Goal: Task Accomplishment & Management: Manage account settings

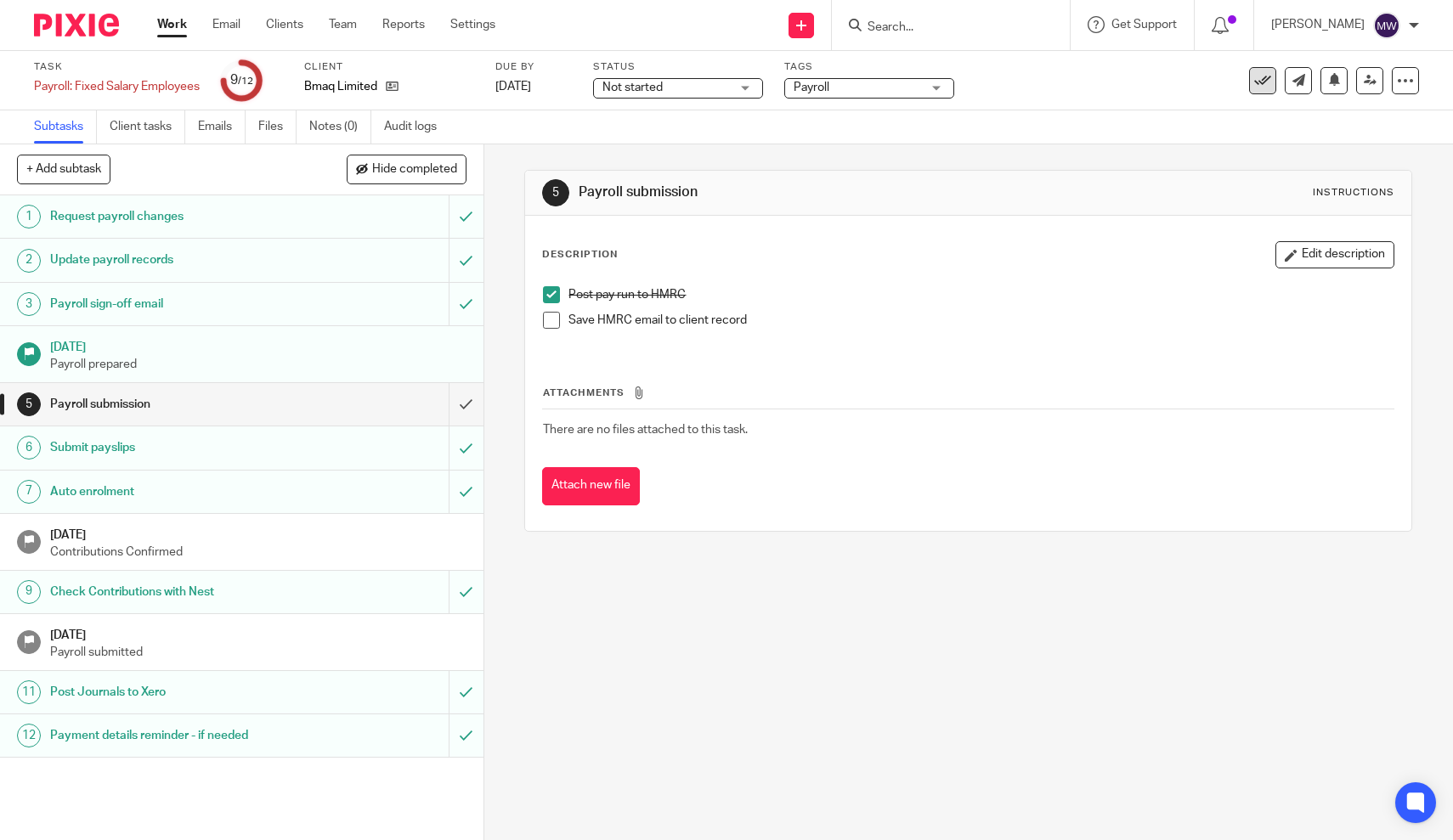
click at [1267, 86] on icon at bounding box center [1263, 81] width 17 height 17
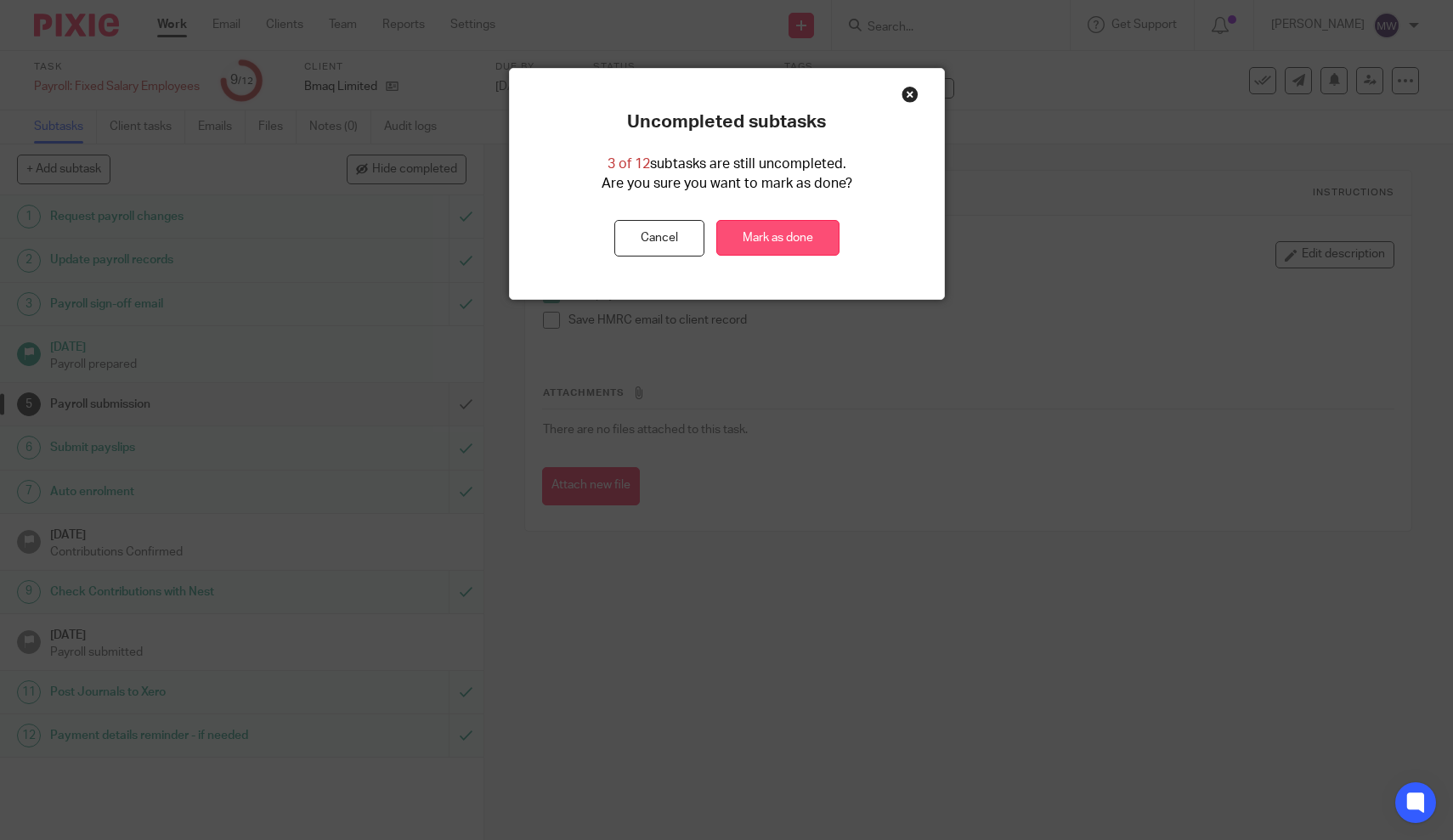
click at [738, 239] on link "Mark as done" at bounding box center [778, 238] width 124 height 36
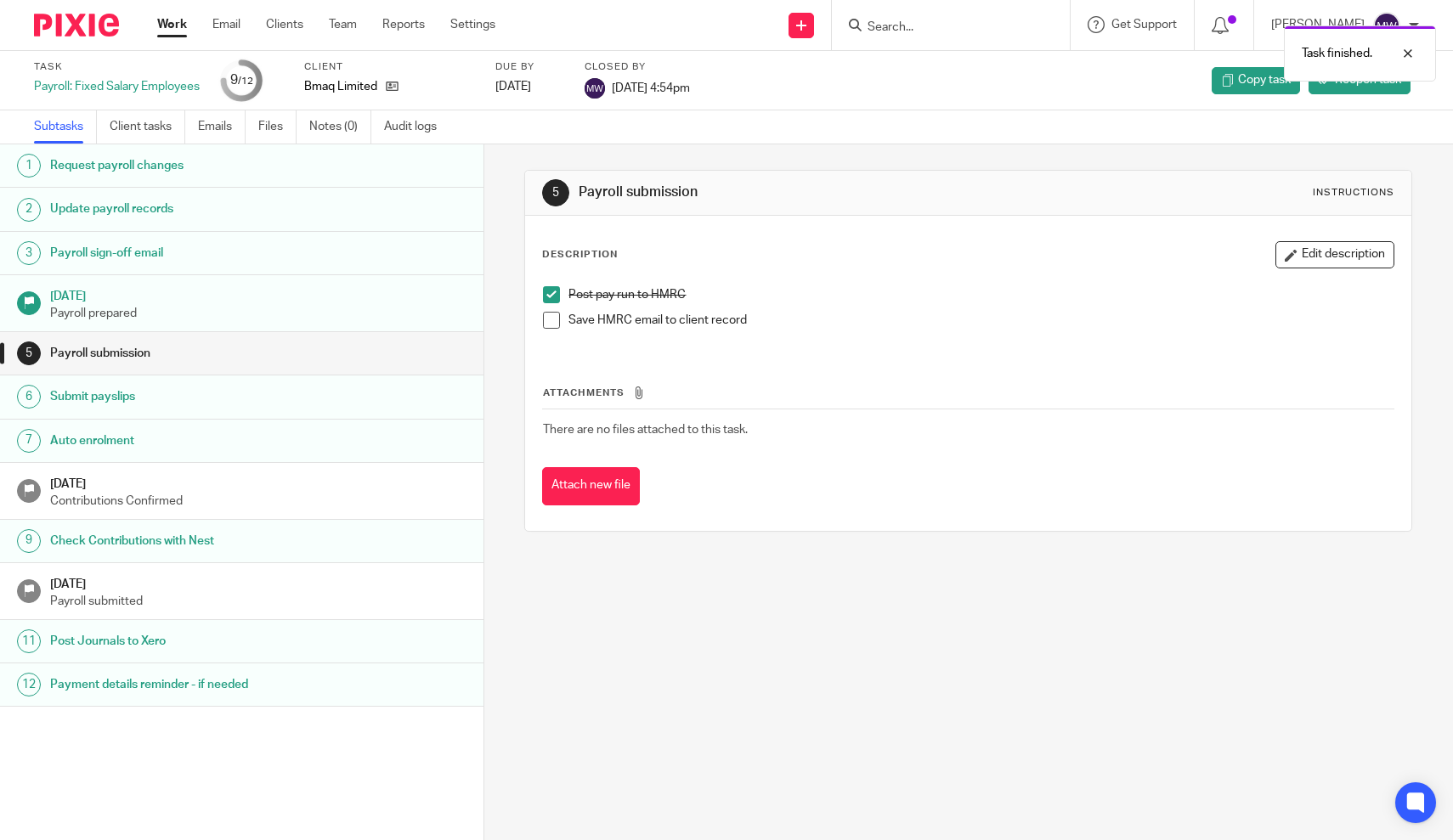
click at [167, 27] on link "Work" at bounding box center [171, 25] width 29 height 17
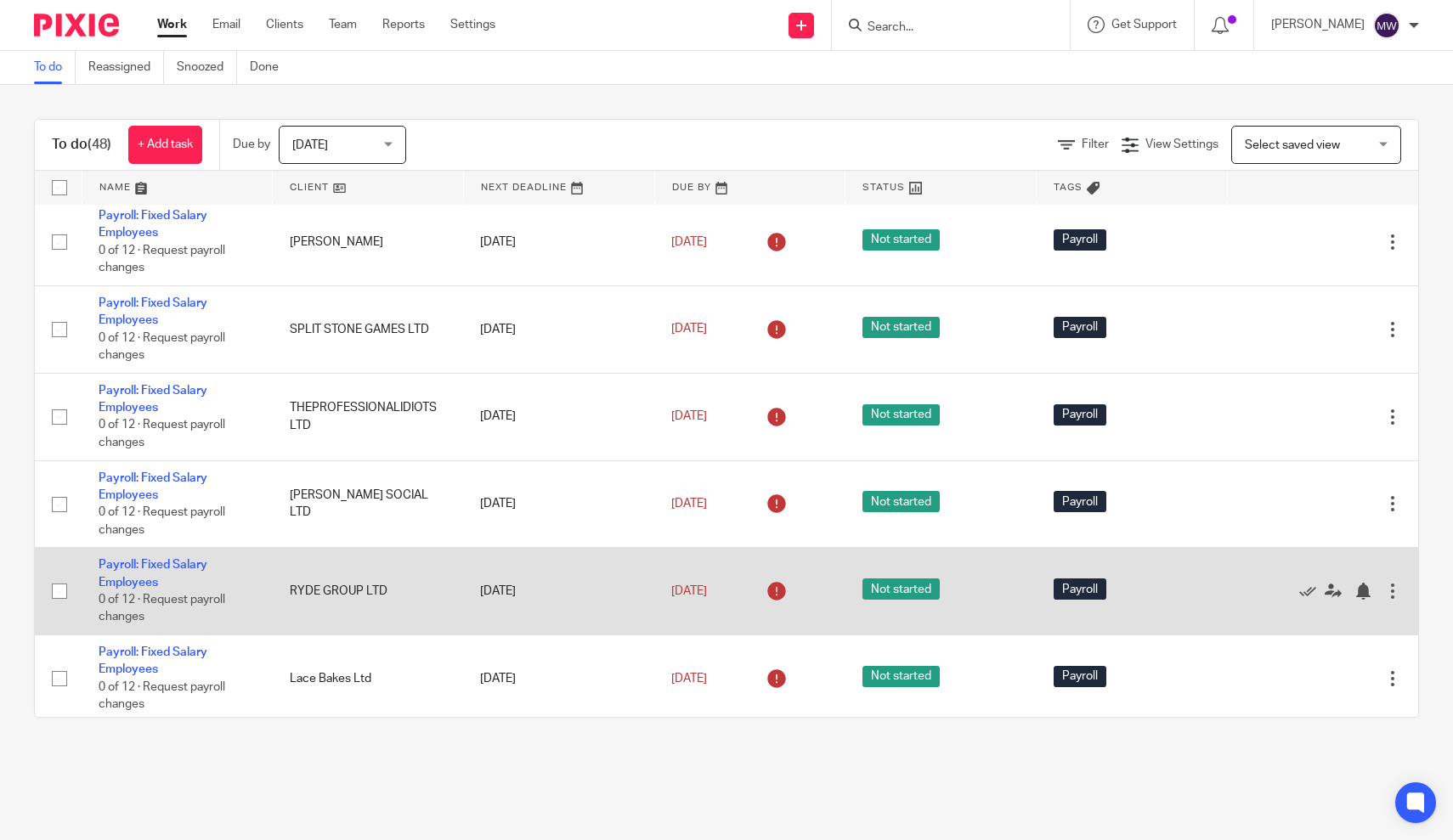
scroll to position [373, 0]
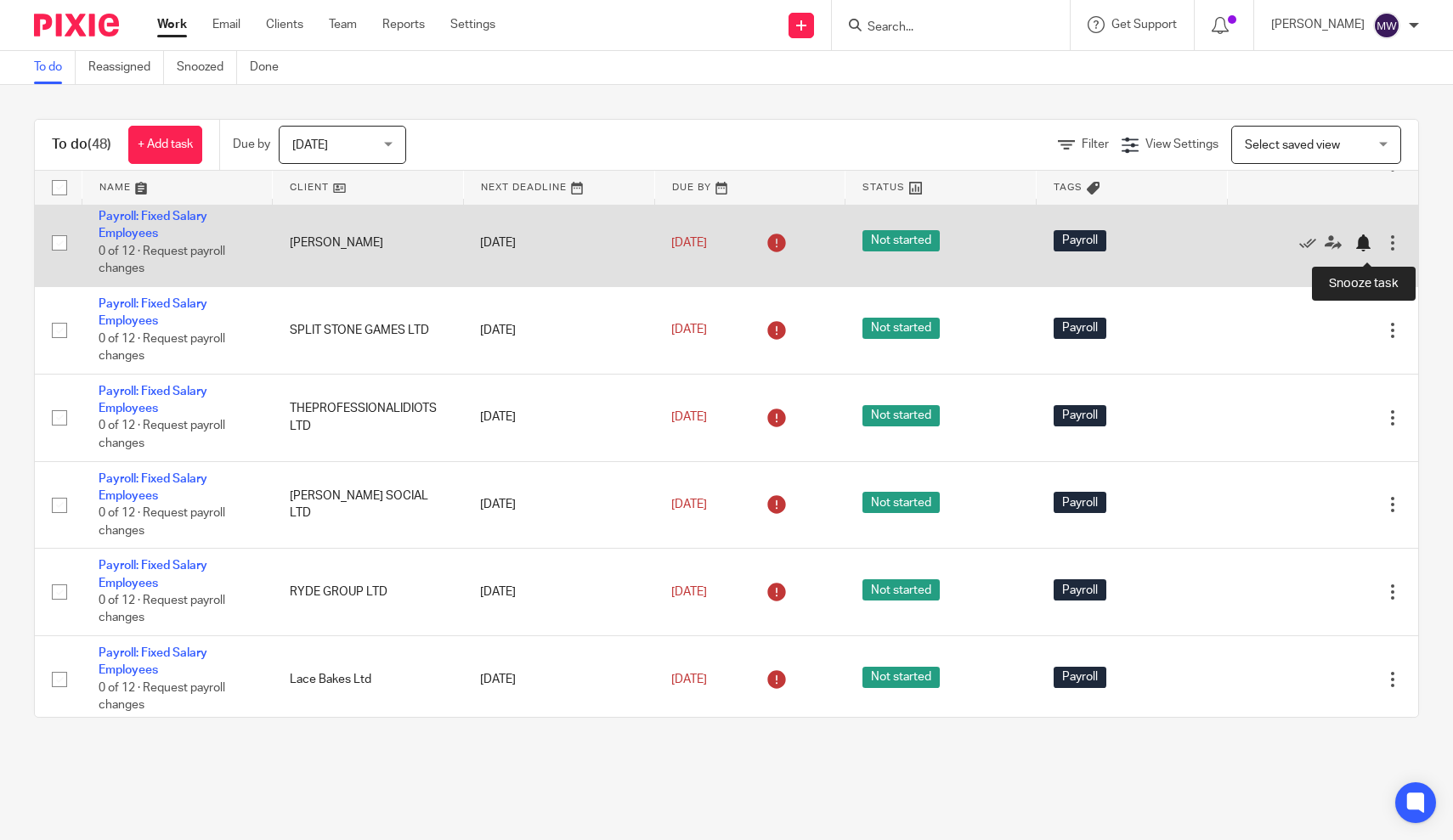
click at [1365, 250] on div at bounding box center [1364, 244] width 17 height 17
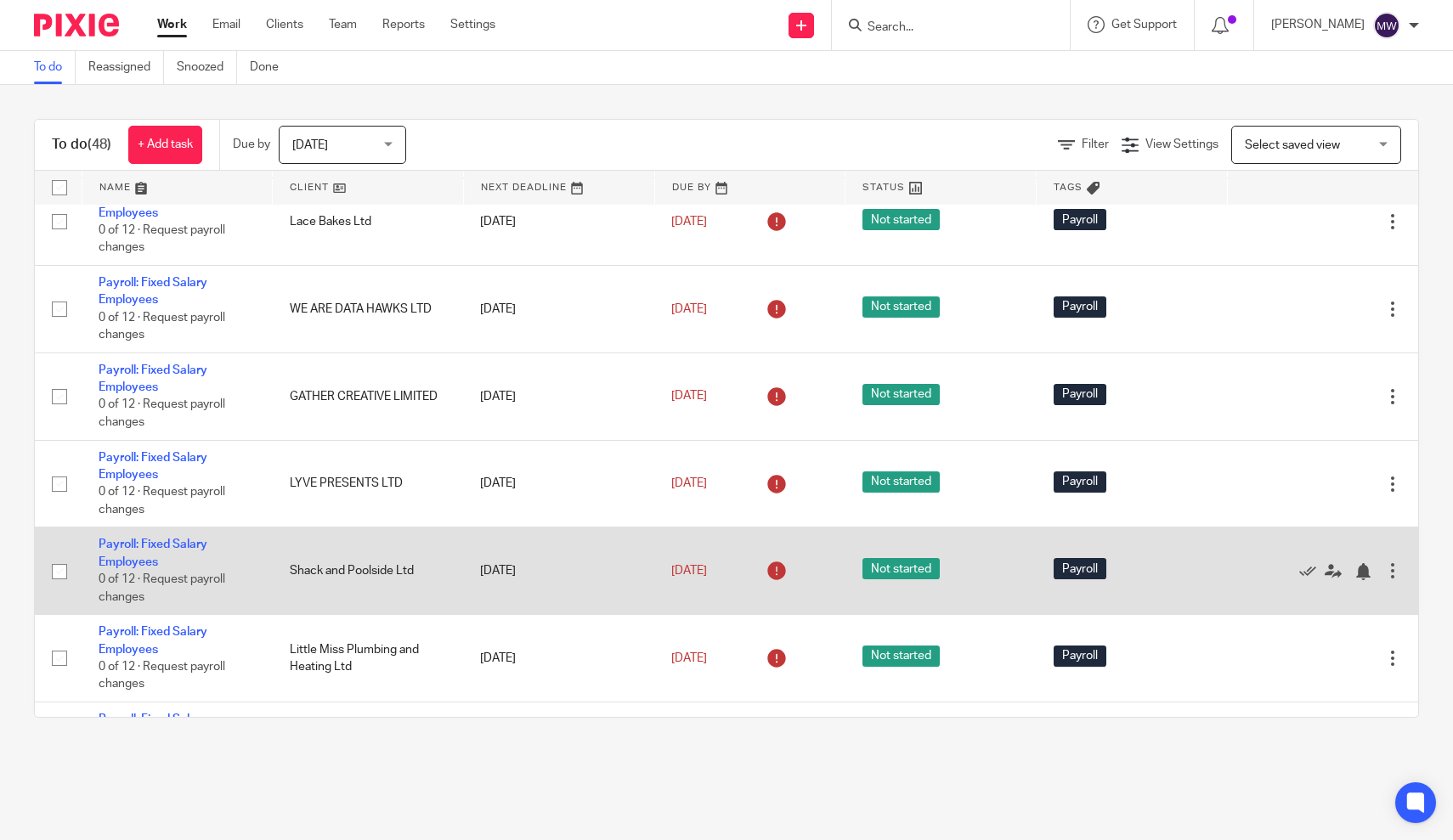
scroll to position [759, 0]
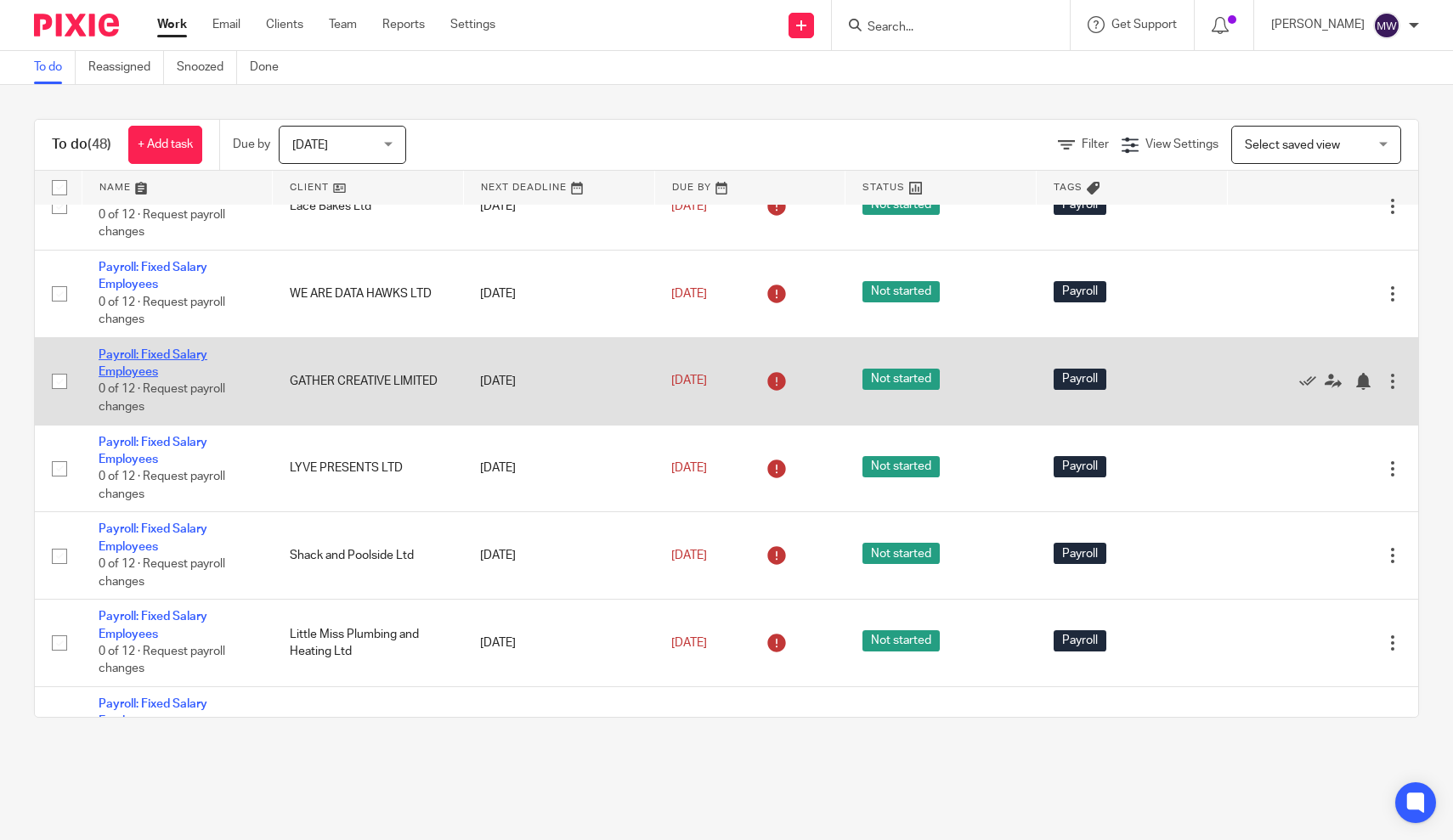
click at [135, 366] on link "Payroll: Fixed Salary Employees" at bounding box center [153, 363] width 108 height 29
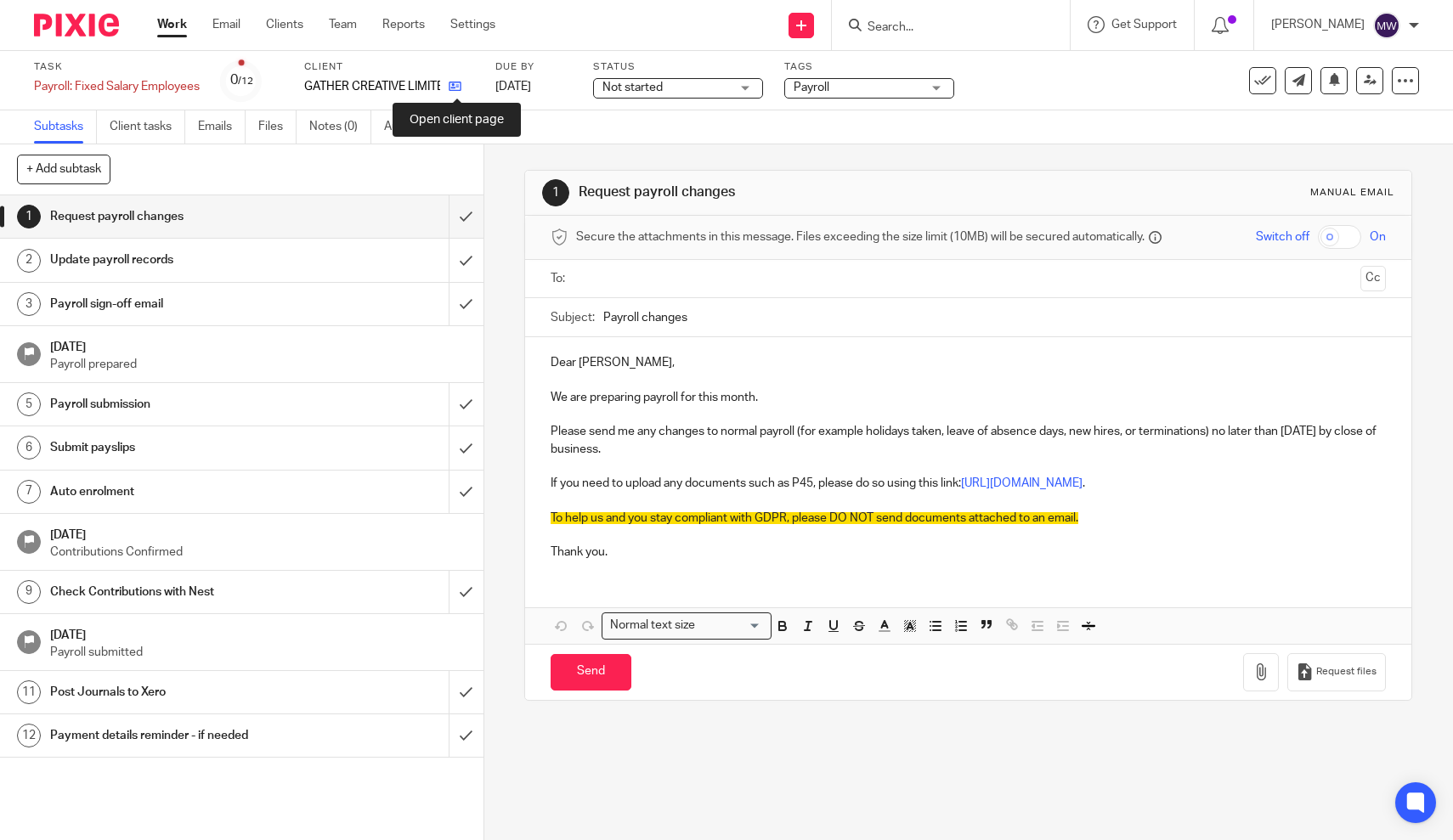
click at [458, 90] on icon at bounding box center [455, 86] width 12 height 12
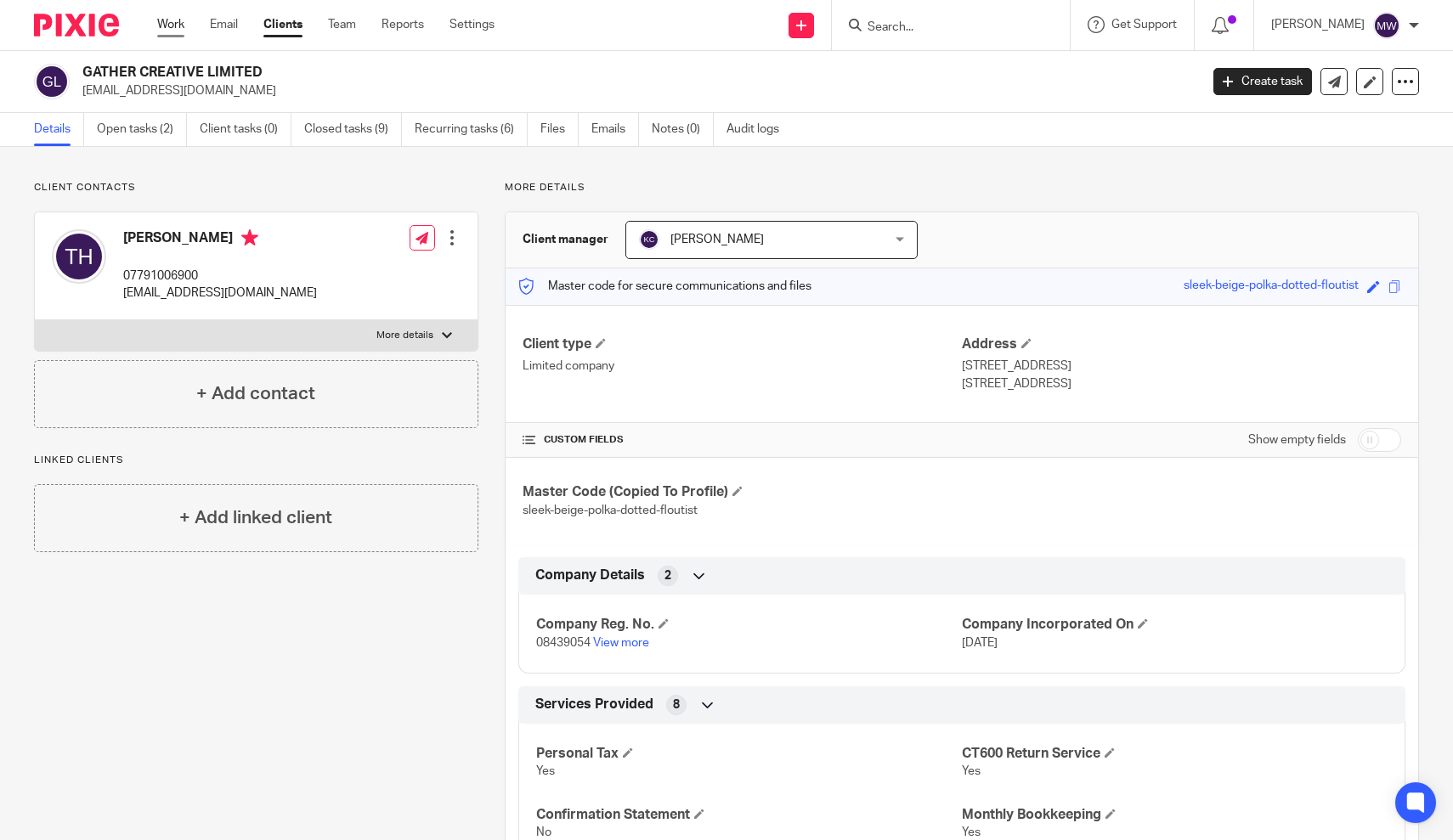
click at [172, 27] on link "Work" at bounding box center [170, 25] width 28 height 17
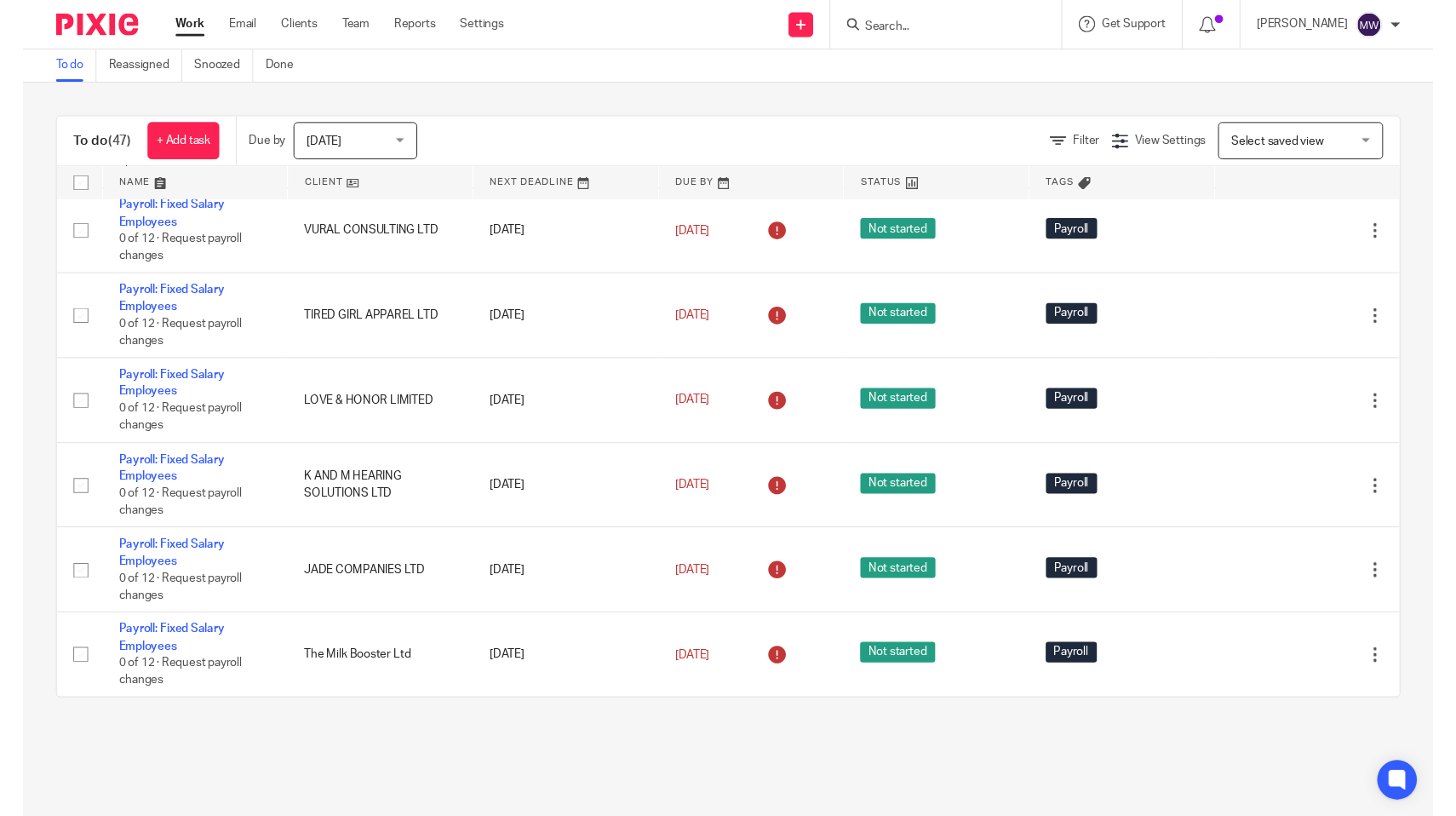
scroll to position [3557, 0]
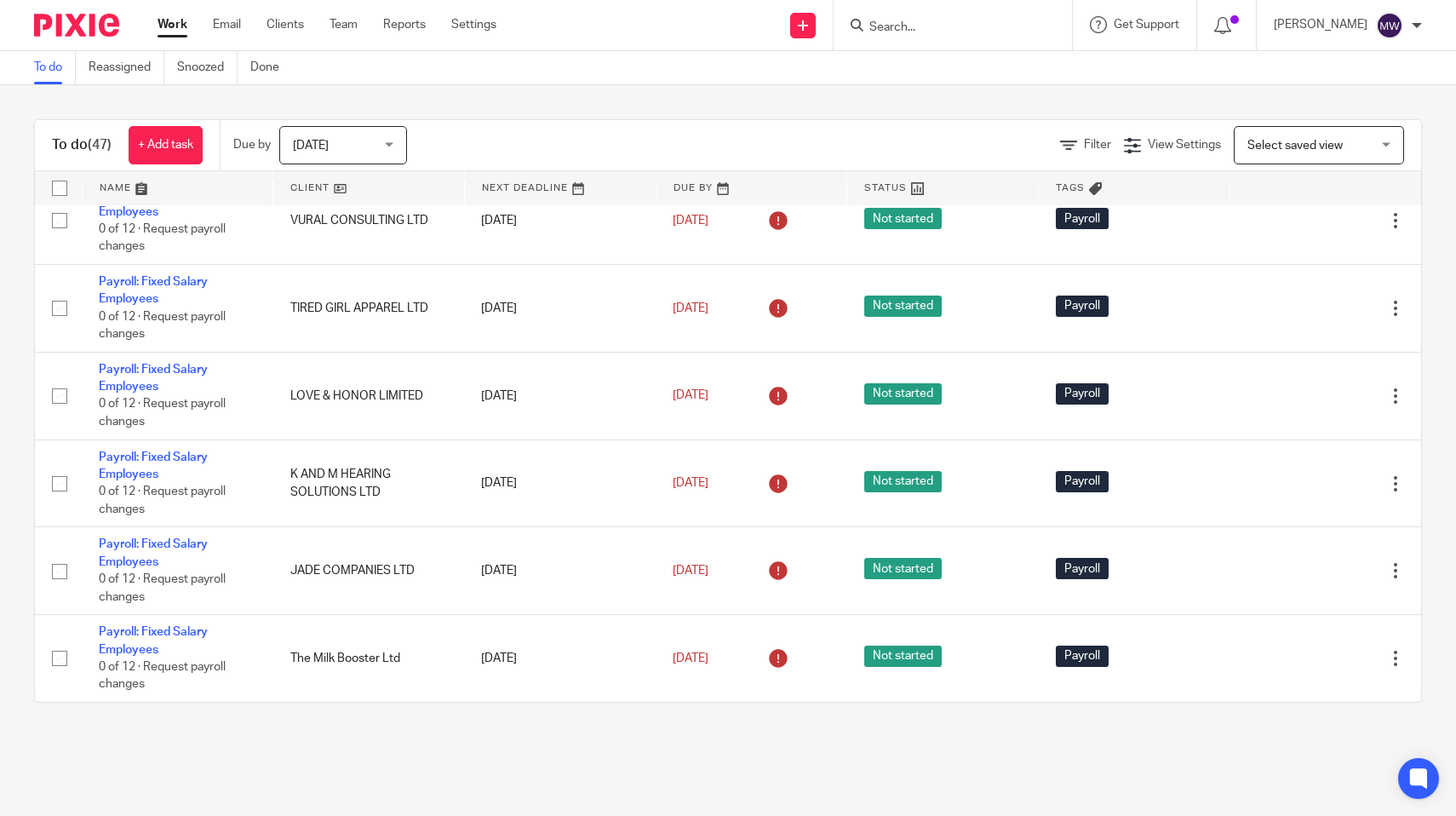
click at [945, 20] on input "Search" at bounding box center [944, 28] width 154 height 15
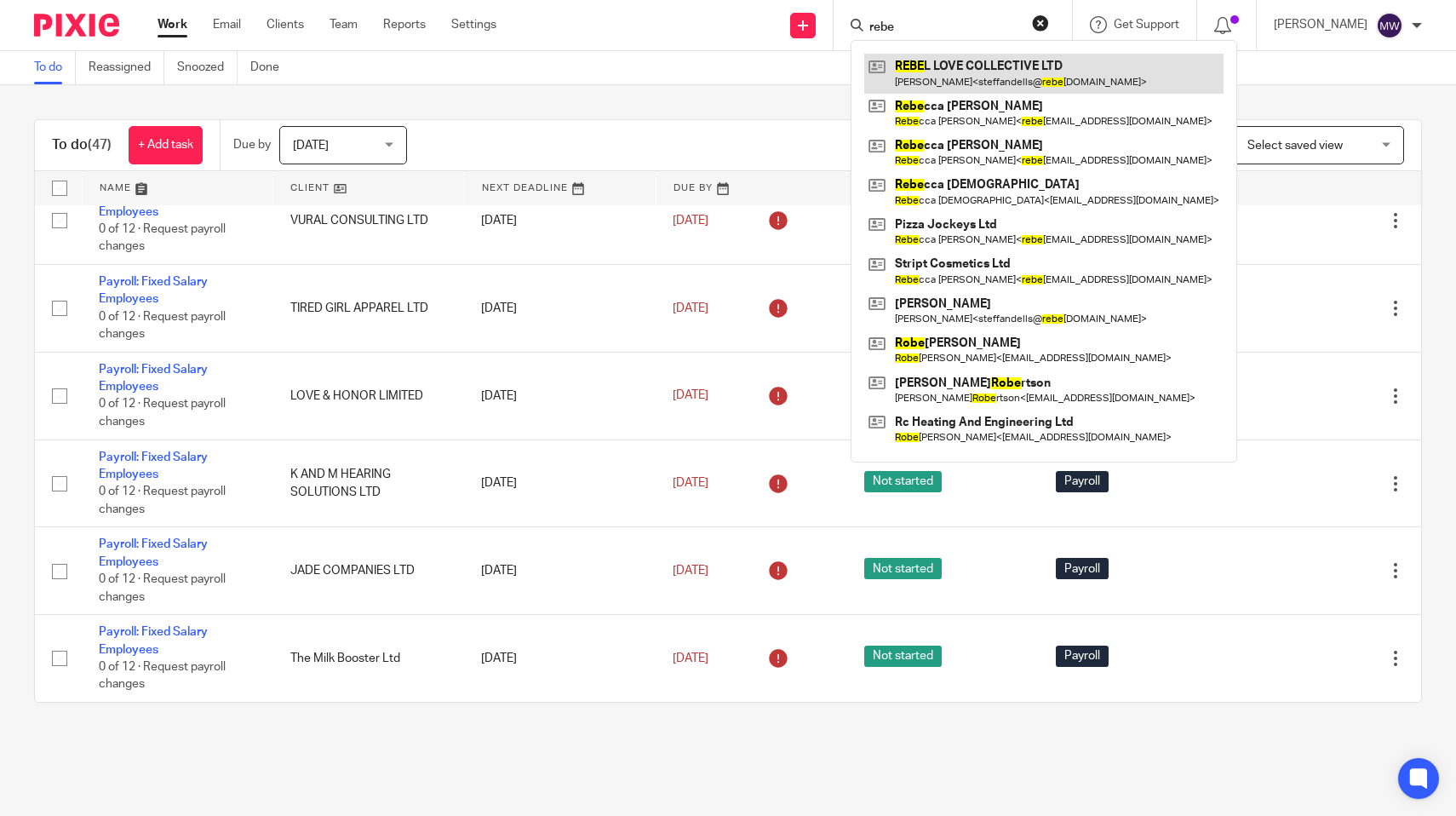
type input "rebe"
click at [943, 77] on link at bounding box center [1044, 72] width 359 height 39
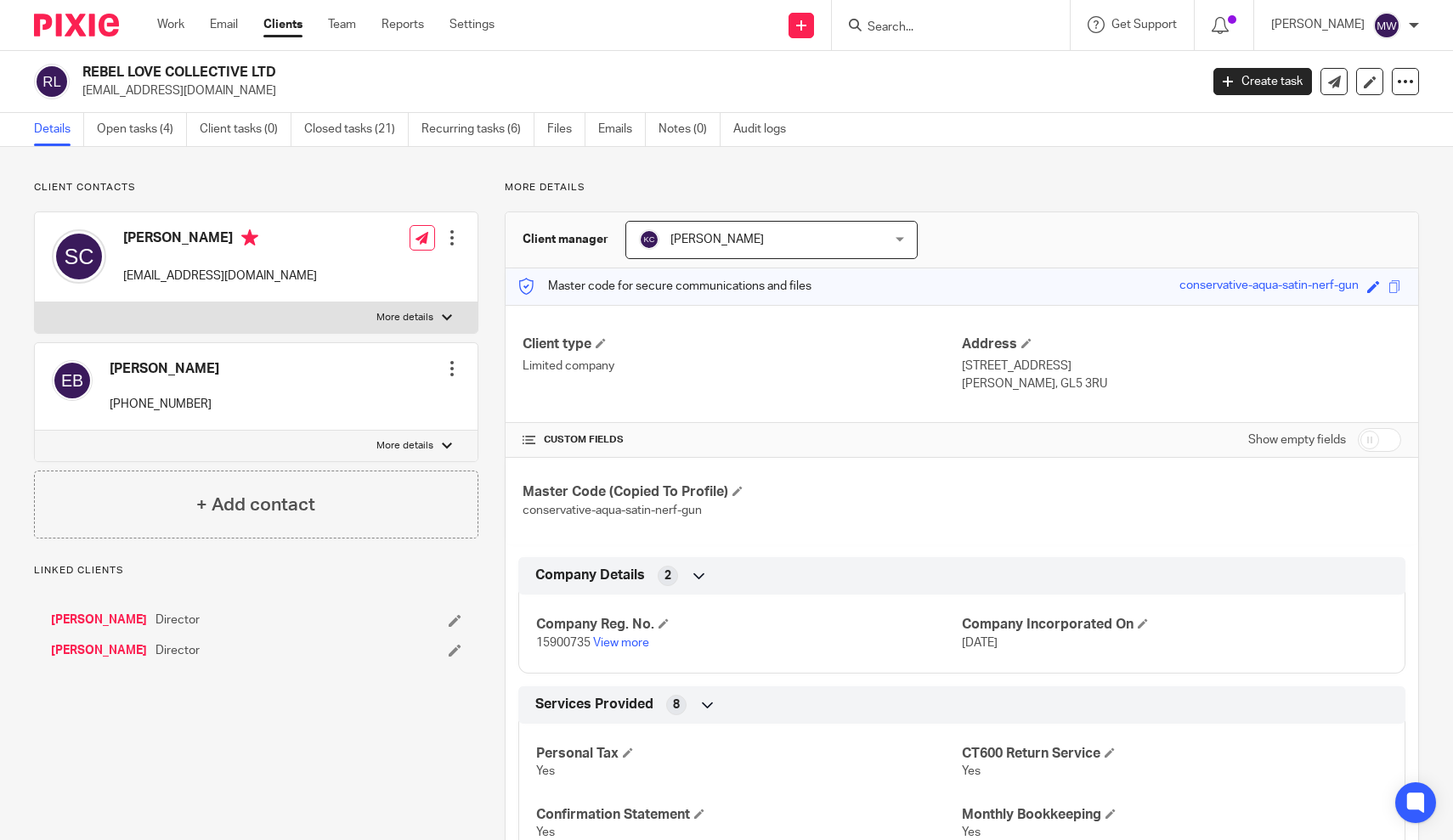
click at [180, 145] on link "Open tasks (4)" at bounding box center [142, 129] width 90 height 33
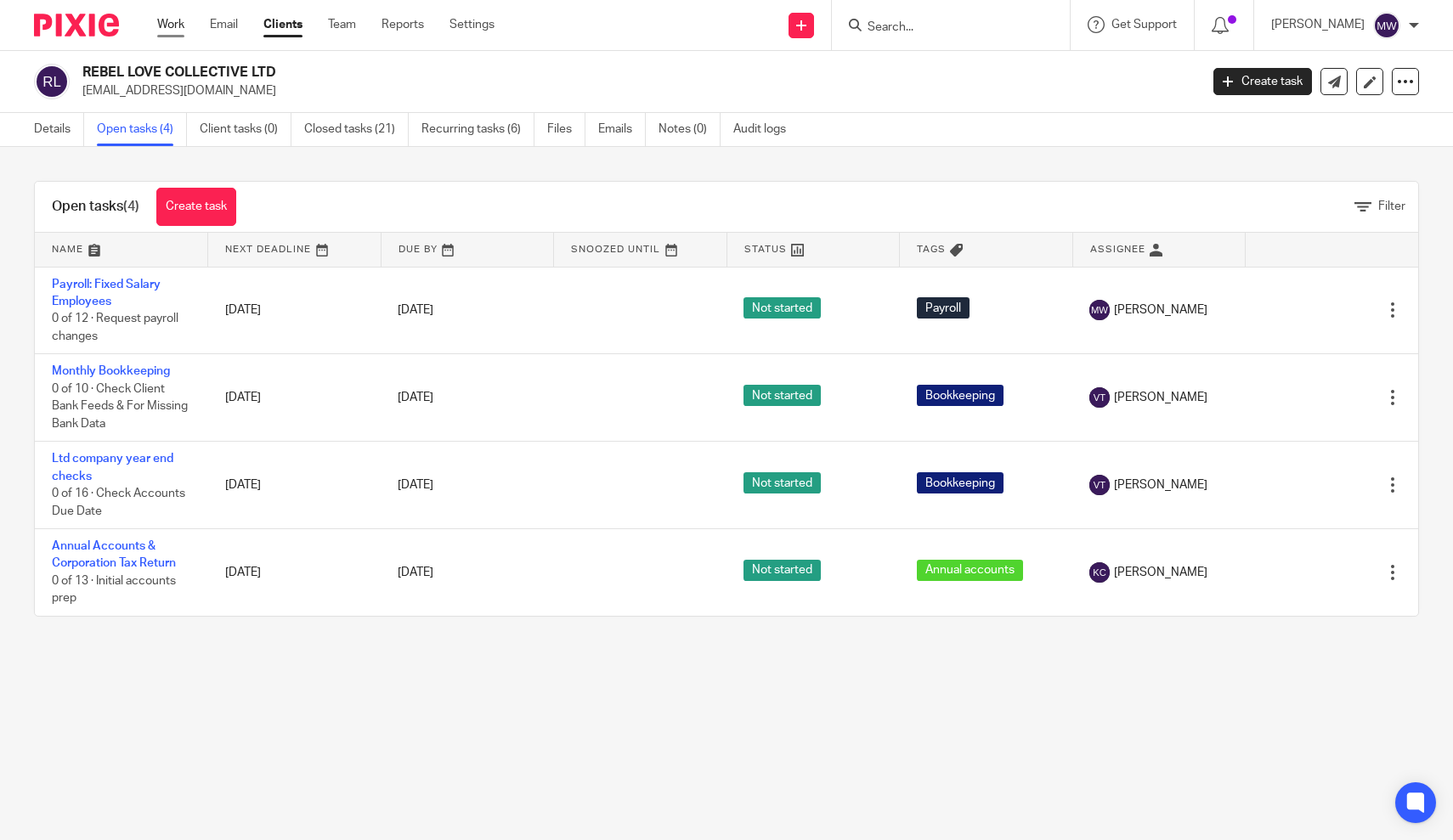
click at [175, 29] on link "Work" at bounding box center [170, 25] width 28 height 17
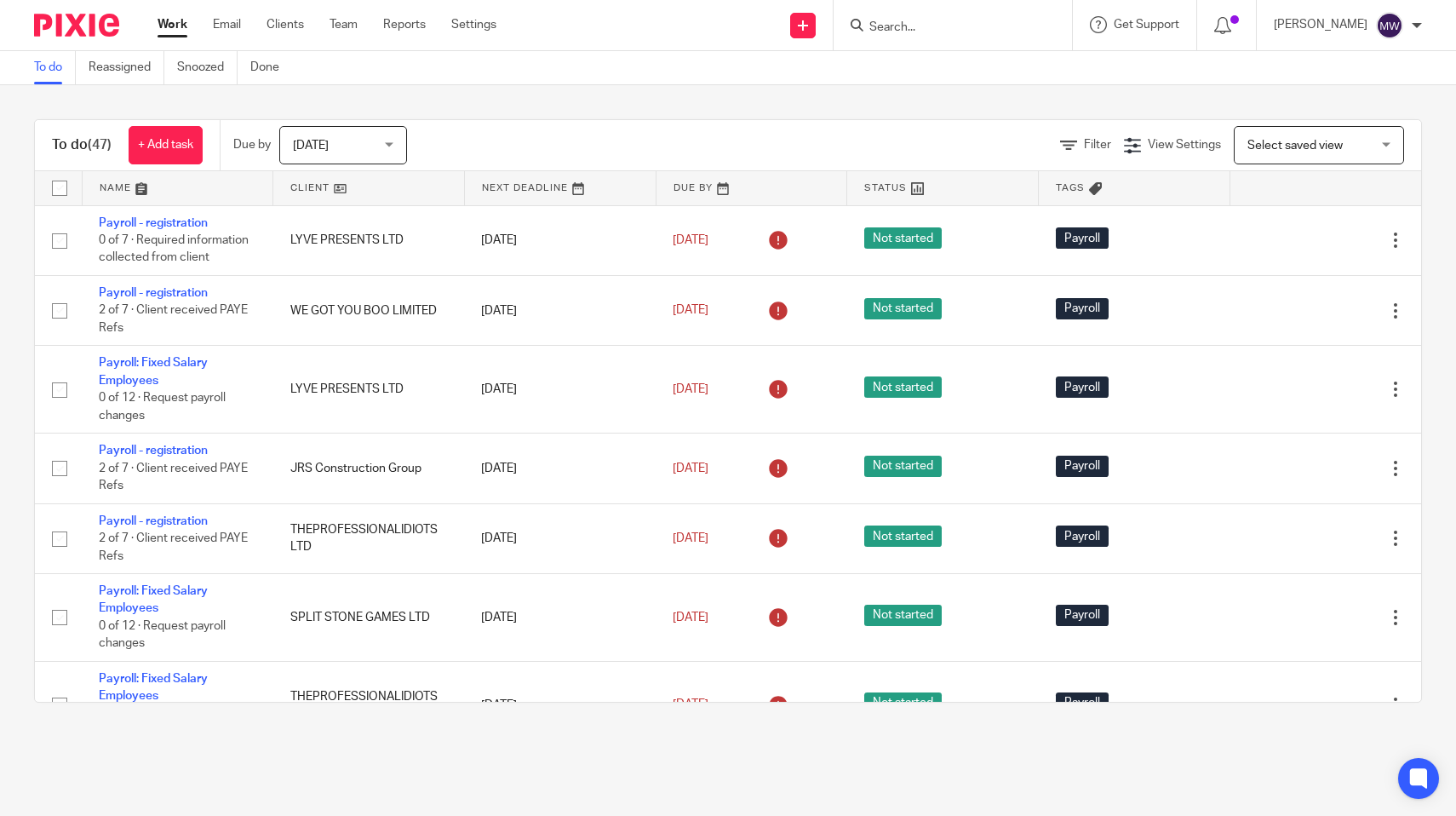
scroll to position [3370, 0]
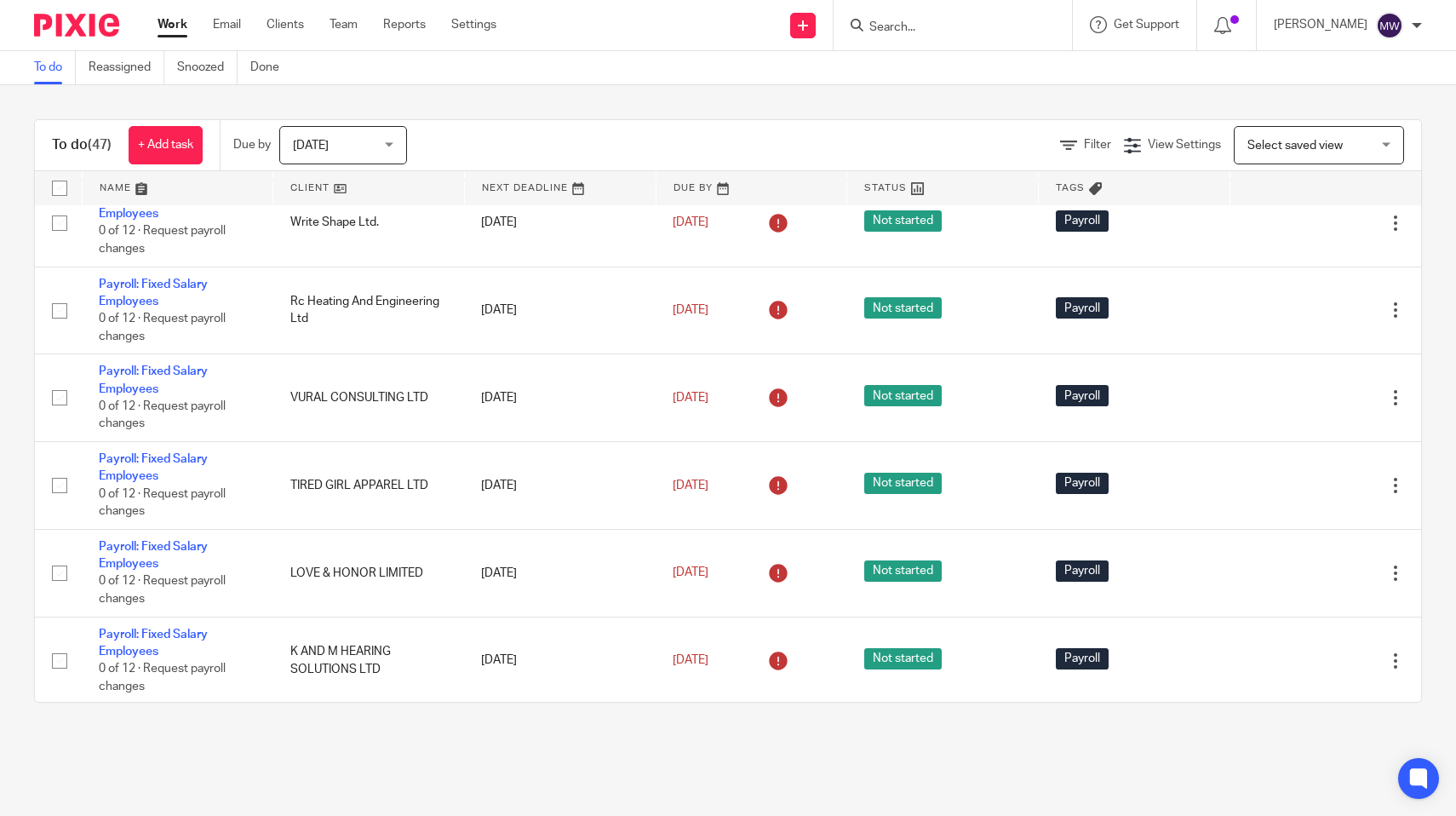
click at [566, 104] on div "To do (47) + Add task Due by Today Today Today Tomorrow This week Next week Thi…" at bounding box center [728, 410] width 1456 height 651
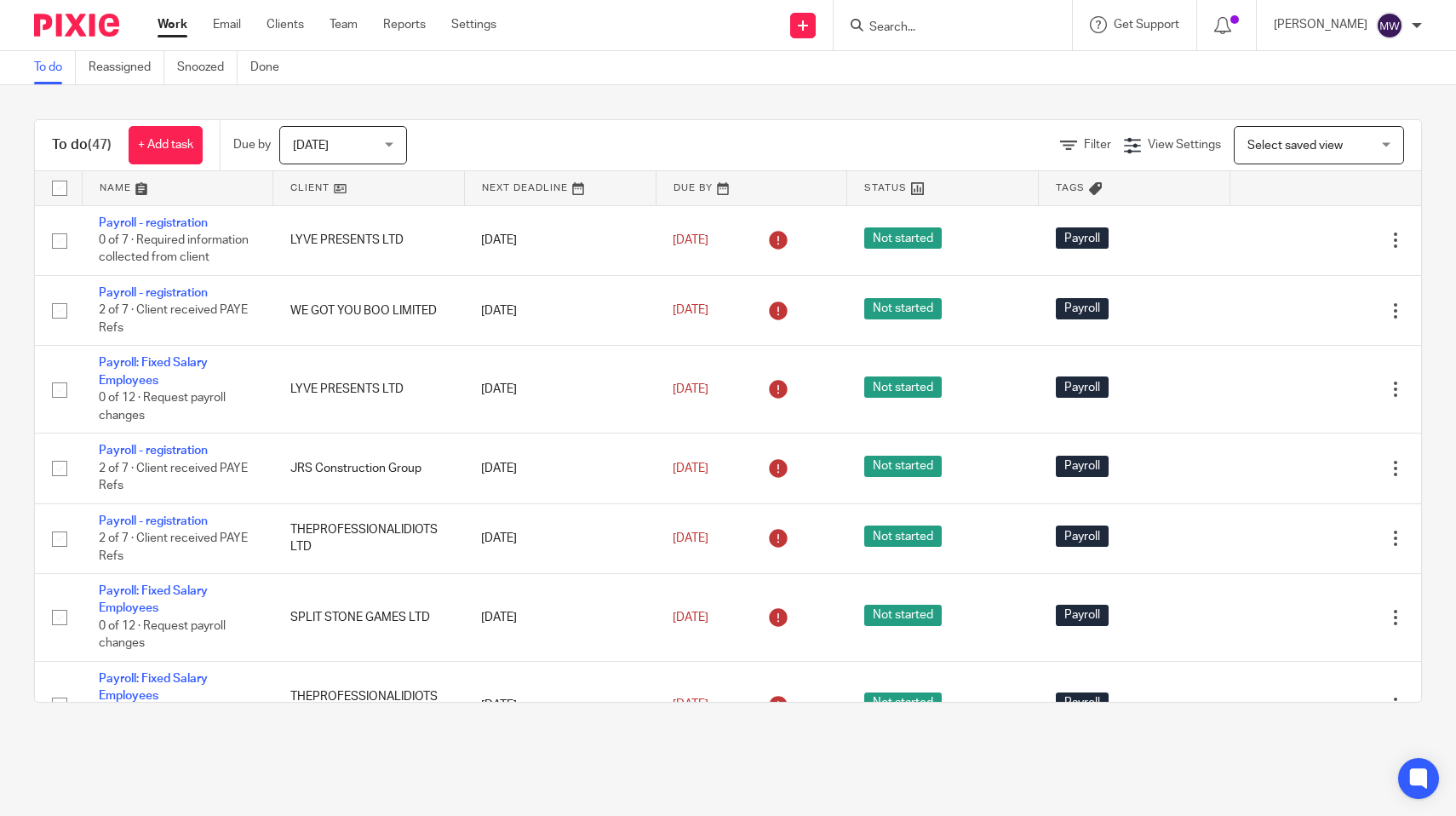
scroll to position [0, 0]
